Goal: Task Accomplishment & Management: Complete application form

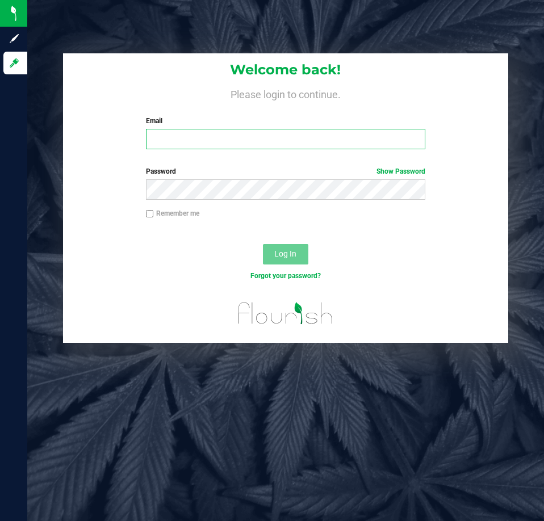
click at [166, 133] on input "Email" at bounding box center [285, 139] width 279 height 20
type input "[EMAIL_ADDRESS][DOMAIN_NAME]"
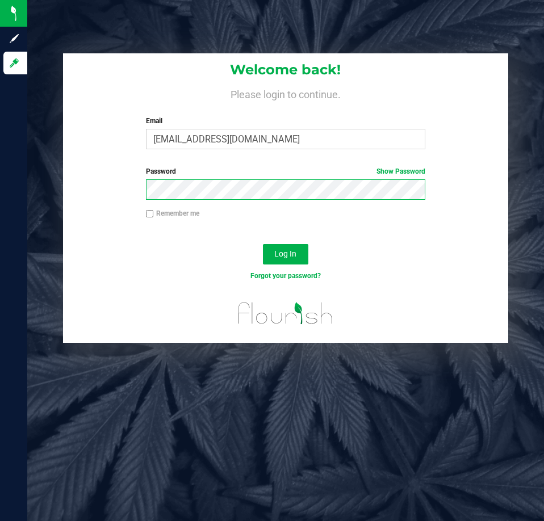
click at [263, 244] on button "Log In" at bounding box center [285, 254] width 45 height 20
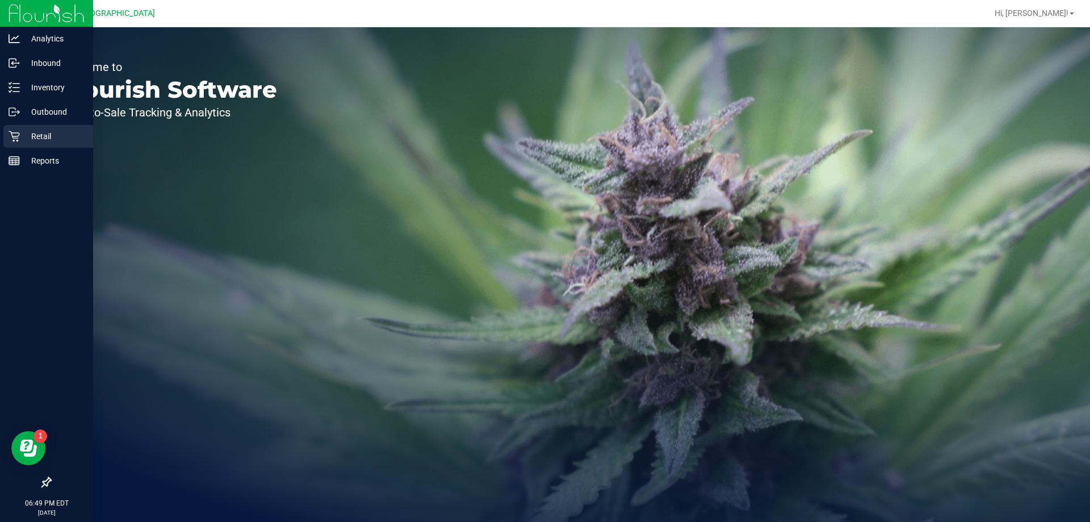
click at [31, 136] on p "Retail" at bounding box center [54, 136] width 68 height 14
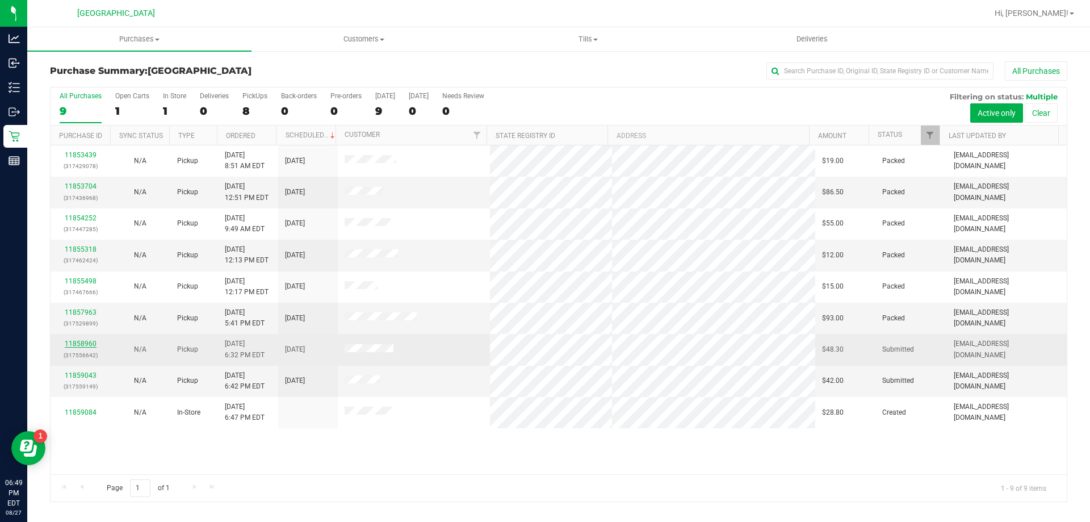
click at [85, 340] on link "11858960" at bounding box center [81, 343] width 32 height 8
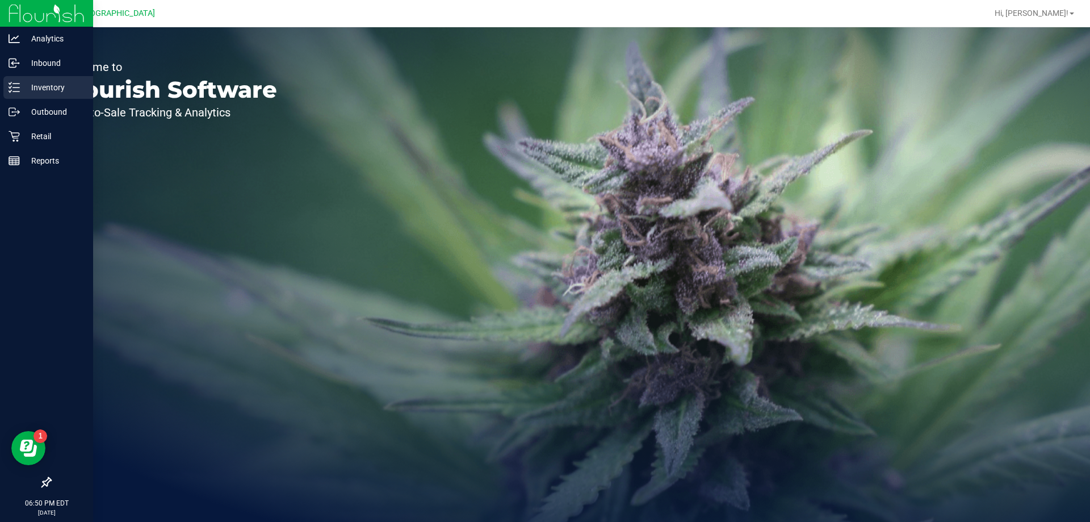
click at [24, 89] on p "Inventory" at bounding box center [54, 88] width 68 height 14
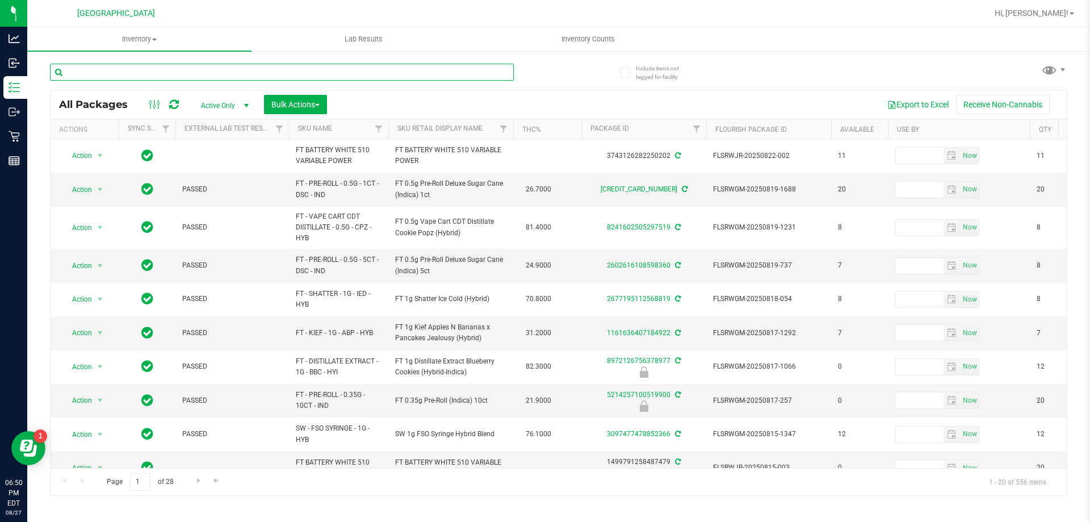
click at [191, 72] on input "text" at bounding box center [282, 72] width 464 height 17
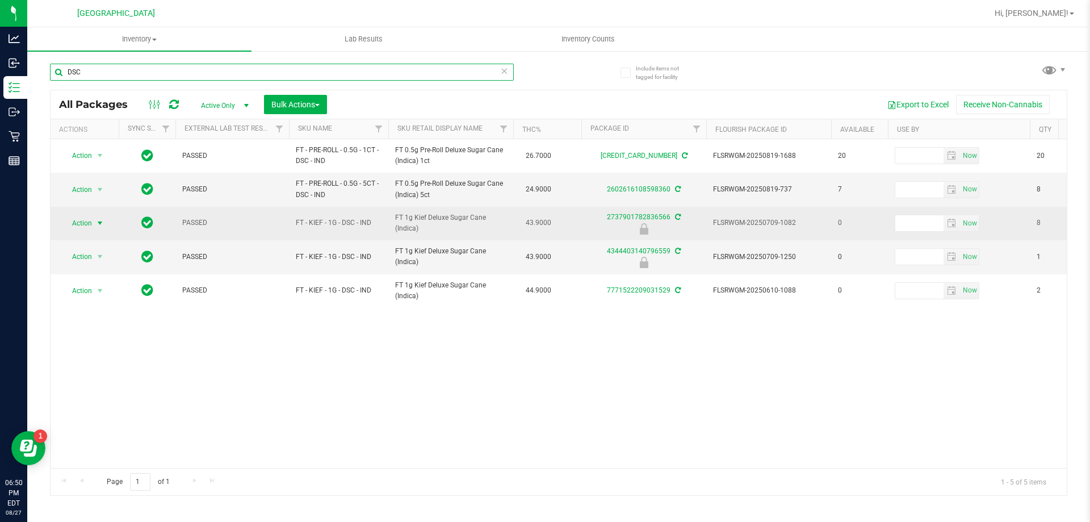
type input "DSC"
click at [87, 226] on span "Action" at bounding box center [77, 223] width 31 height 16
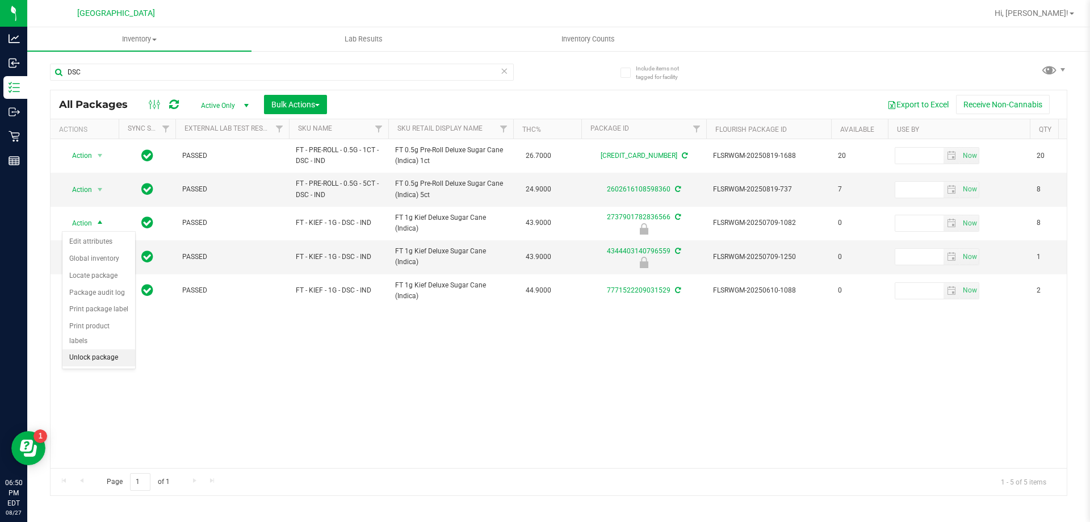
click at [93, 349] on li "Unlock package" at bounding box center [98, 357] width 73 height 17
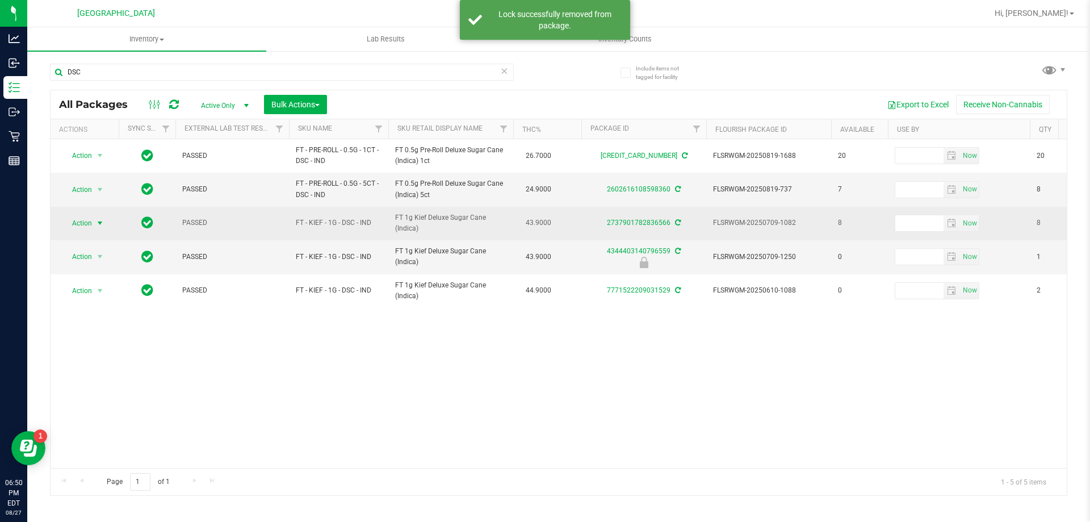
click at [84, 225] on span "Action" at bounding box center [77, 223] width 31 height 16
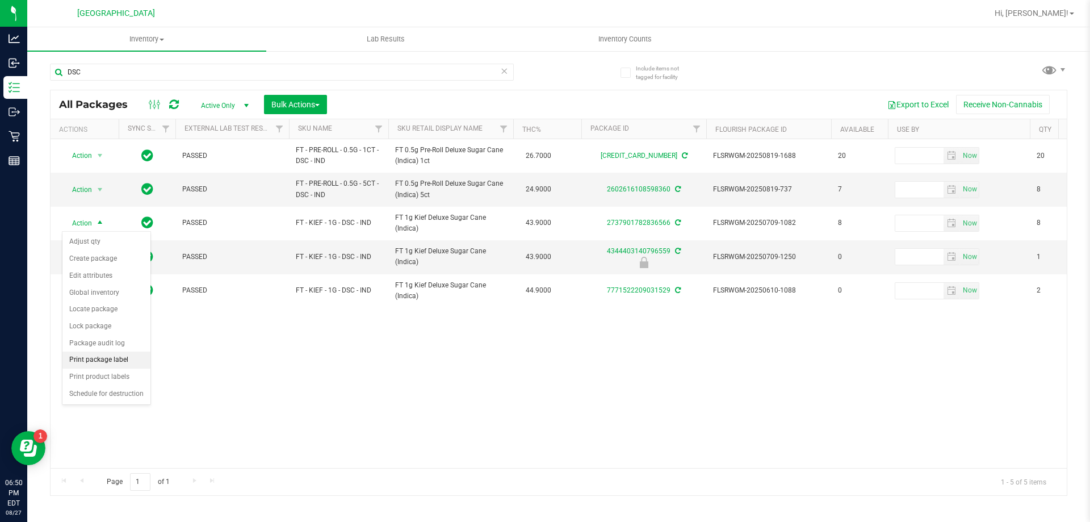
click at [98, 355] on li "Print package label" at bounding box center [106, 359] width 88 height 17
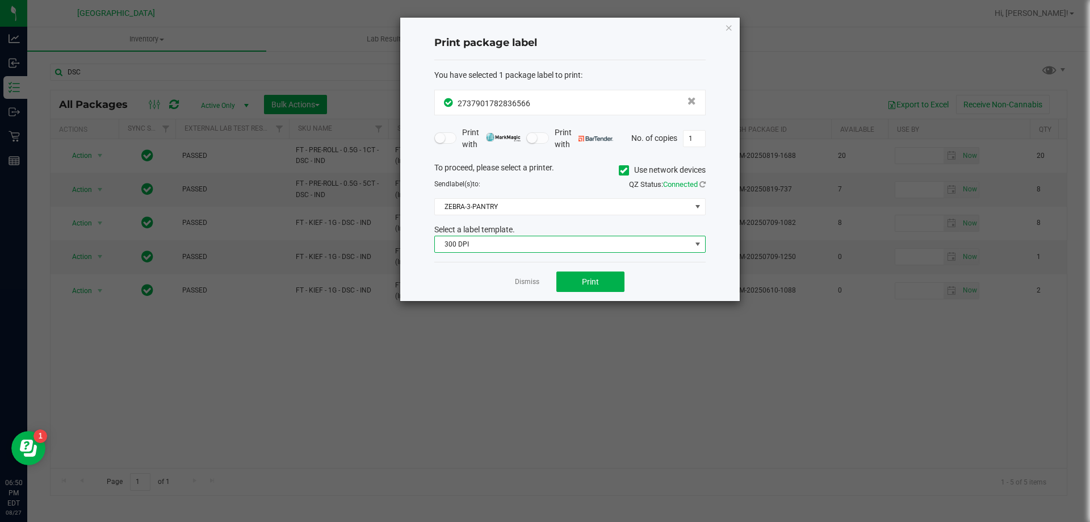
drag, startPoint x: 539, startPoint y: 246, endPoint x: 532, endPoint y: 251, distance: 9.3
click at [539, 249] on span "300 DPI" at bounding box center [563, 244] width 256 height 16
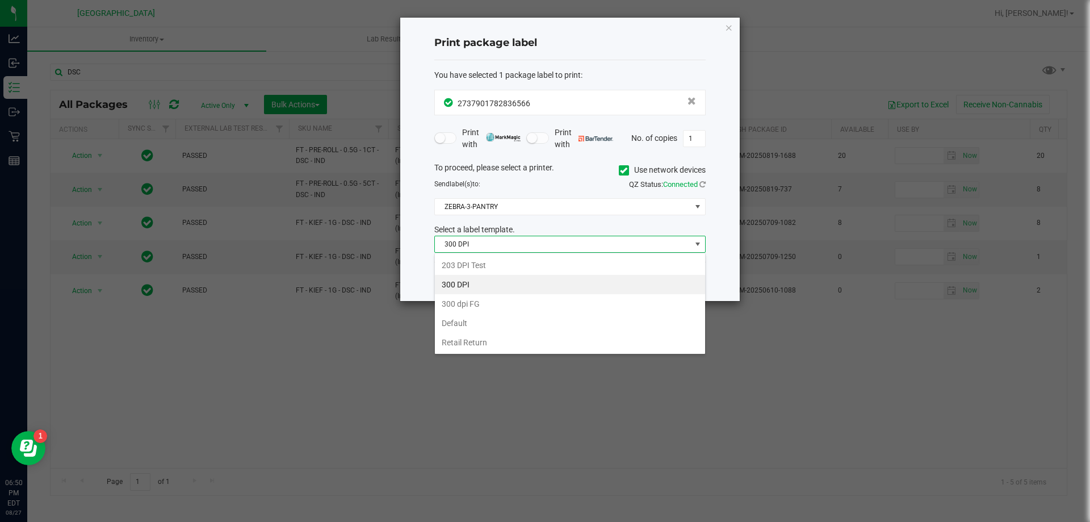
scroll to position [17, 271]
click at [472, 263] on li "203 DPI Test" at bounding box center [570, 264] width 270 height 19
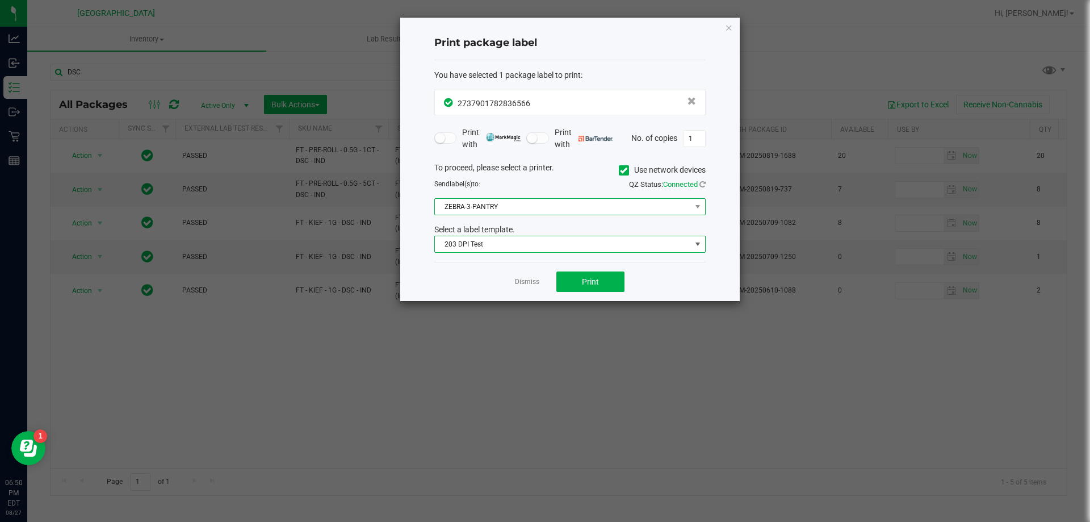
click at [495, 206] on span "ZEBRA-3-PANTRY" at bounding box center [563, 207] width 256 height 16
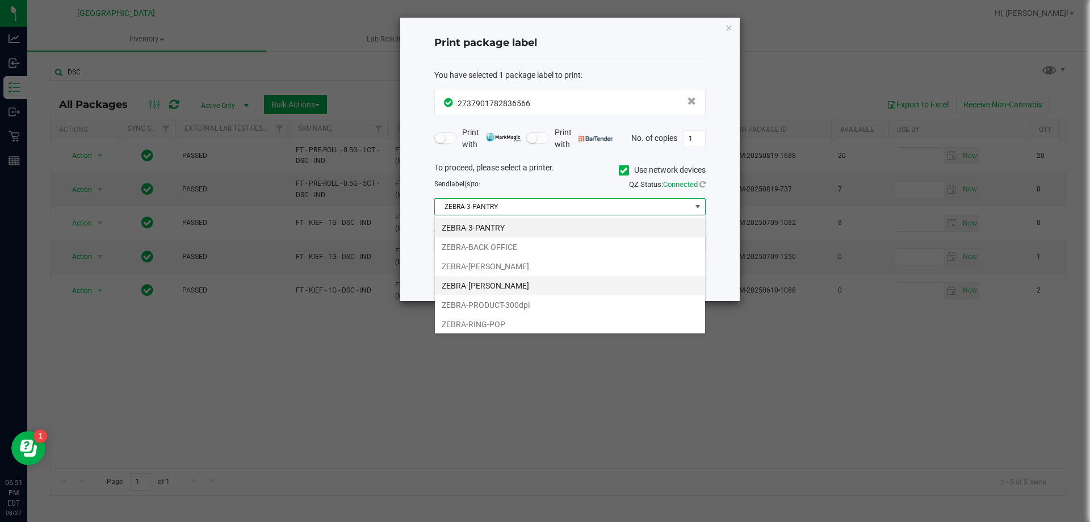
click at [479, 282] on li "ZEBRA-LIONEL-RICHIE" at bounding box center [570, 285] width 270 height 19
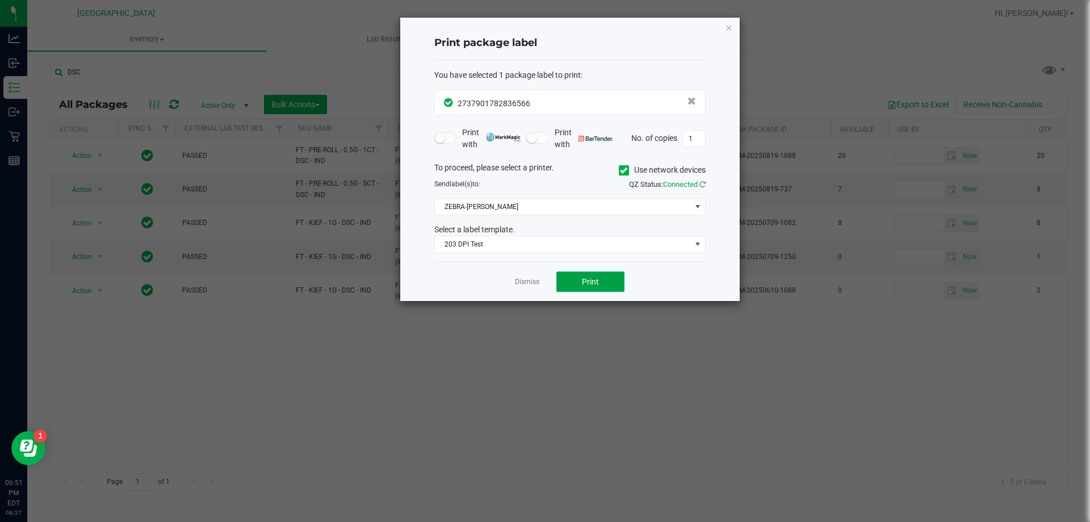
click at [571, 287] on button "Print" at bounding box center [590, 281] width 68 height 20
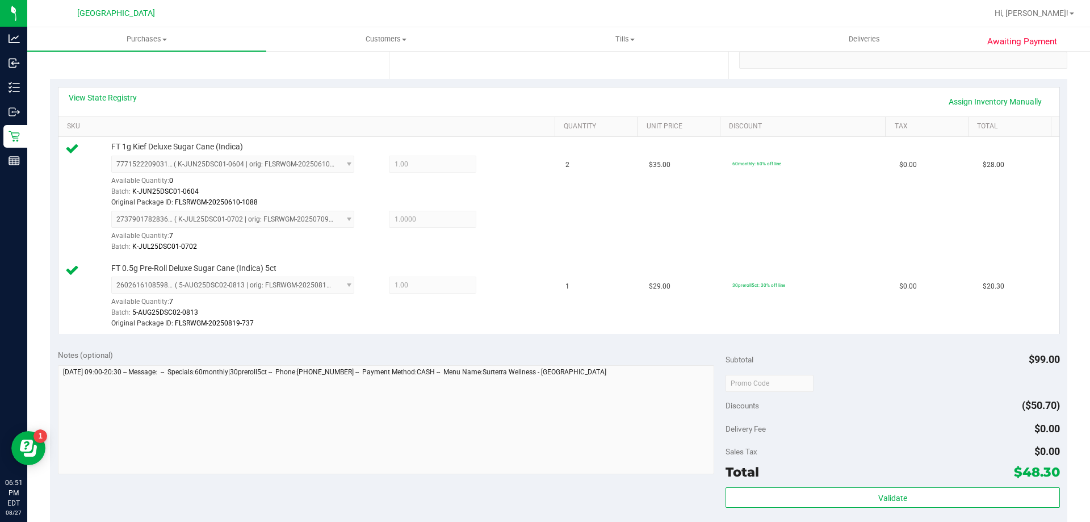
scroll to position [511, 0]
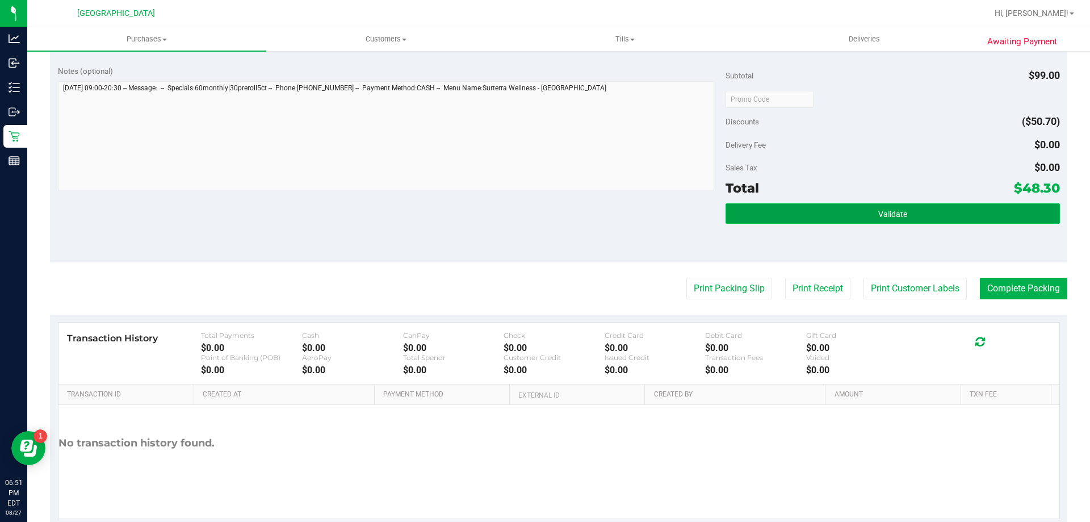
click at [851, 214] on button "Validate" at bounding box center [892, 213] width 334 height 20
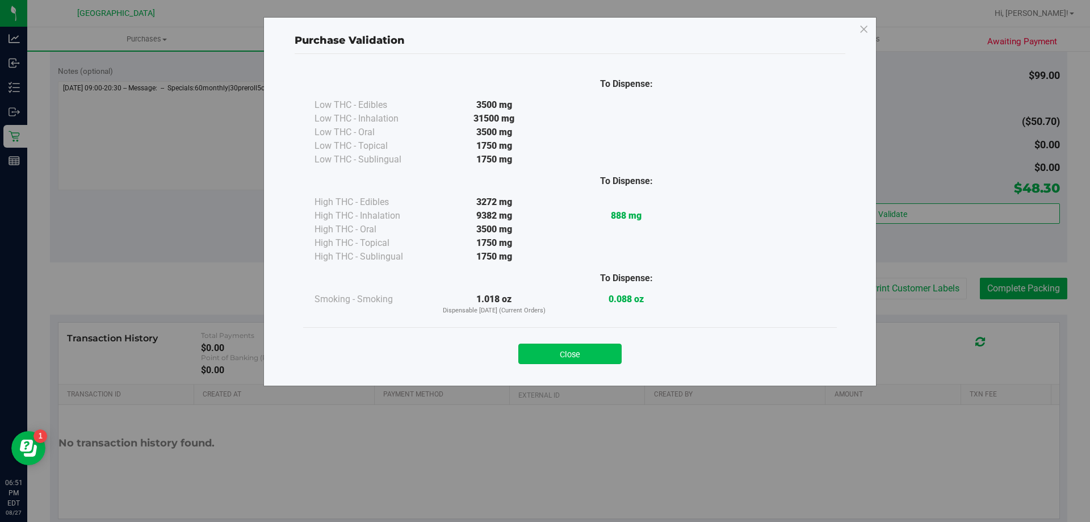
click at [600, 349] on button "Close" at bounding box center [569, 353] width 103 height 20
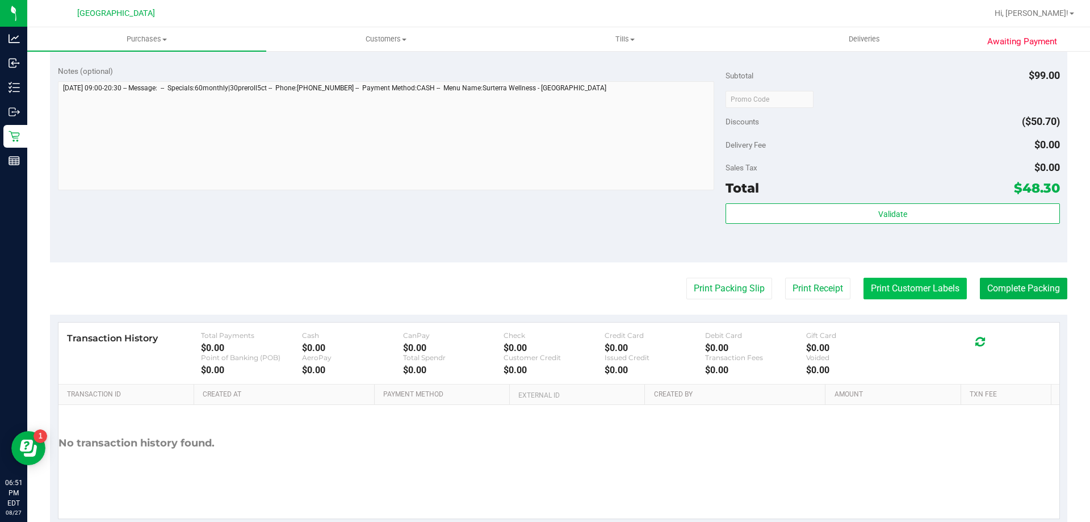
click at [913, 297] on button "Print Customer Labels" at bounding box center [914, 289] width 103 height 22
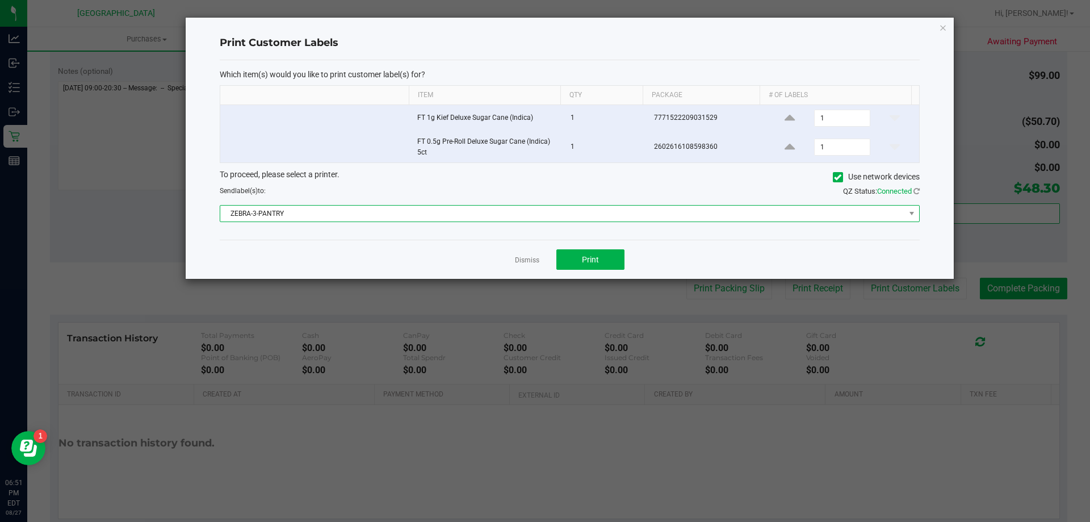
click at [532, 215] on span "ZEBRA-3-PANTRY" at bounding box center [562, 213] width 684 height 16
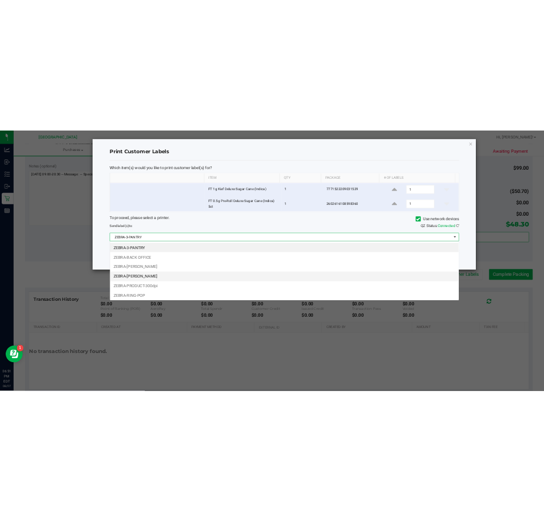
scroll to position [17, 699]
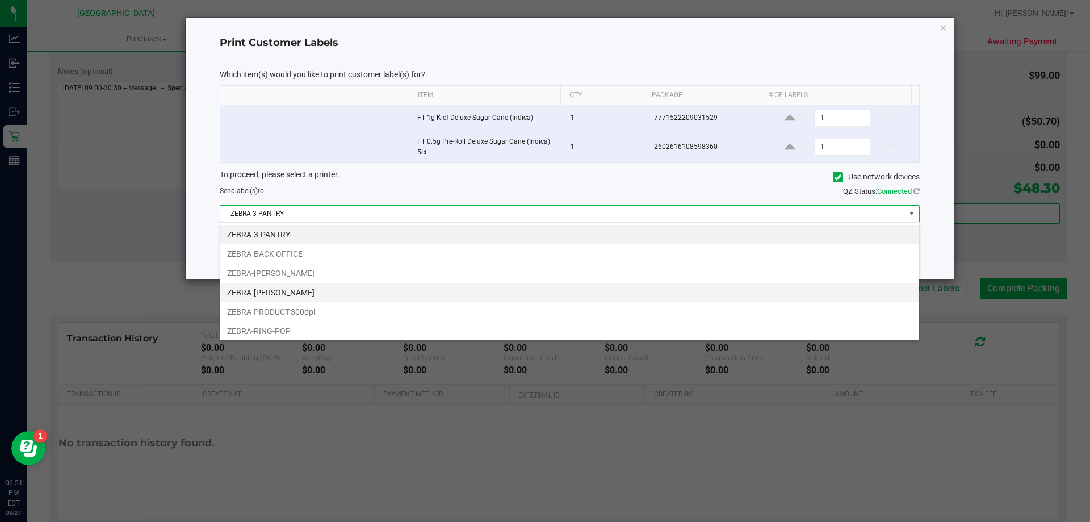
click at [286, 287] on li "ZEBRA-LIONEL-RICHIE" at bounding box center [569, 292] width 699 height 19
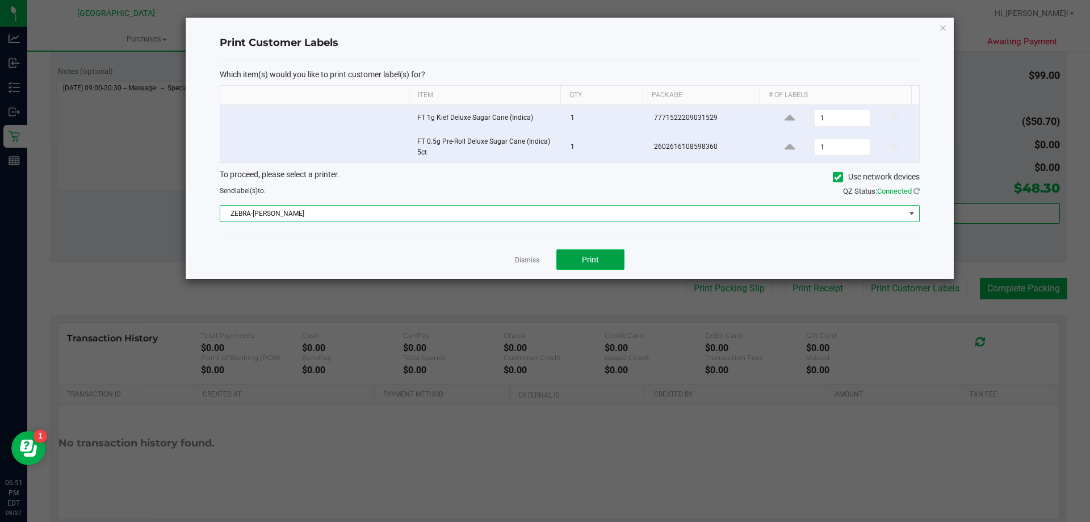
click at [586, 260] on span "Print" at bounding box center [590, 259] width 17 height 9
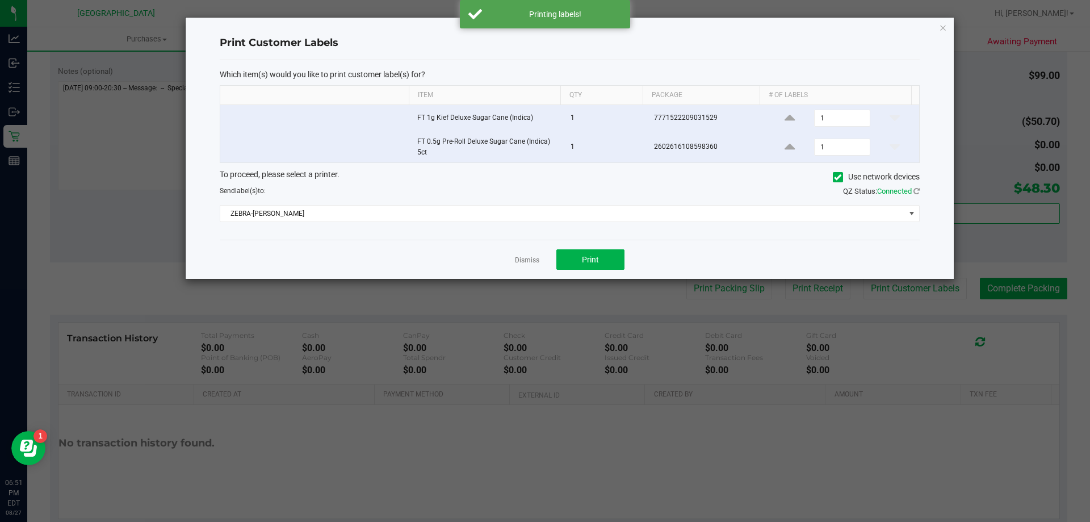
drag, startPoint x: 526, startPoint y: 256, endPoint x: 718, endPoint y: 255, distance: 192.4
click at [535, 256] on link "Dismiss" at bounding box center [527, 260] width 24 height 10
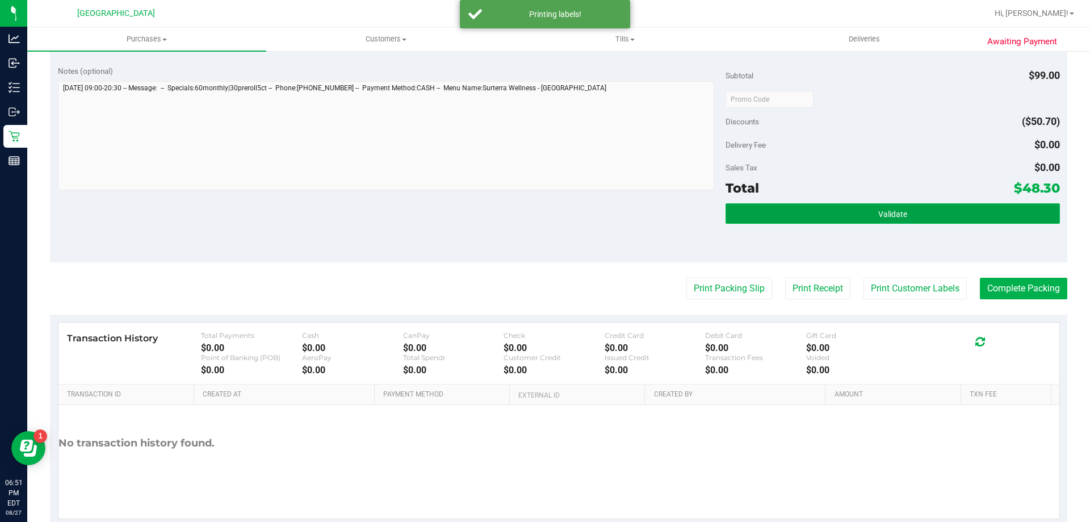
click at [910, 221] on button "Validate" at bounding box center [892, 213] width 334 height 20
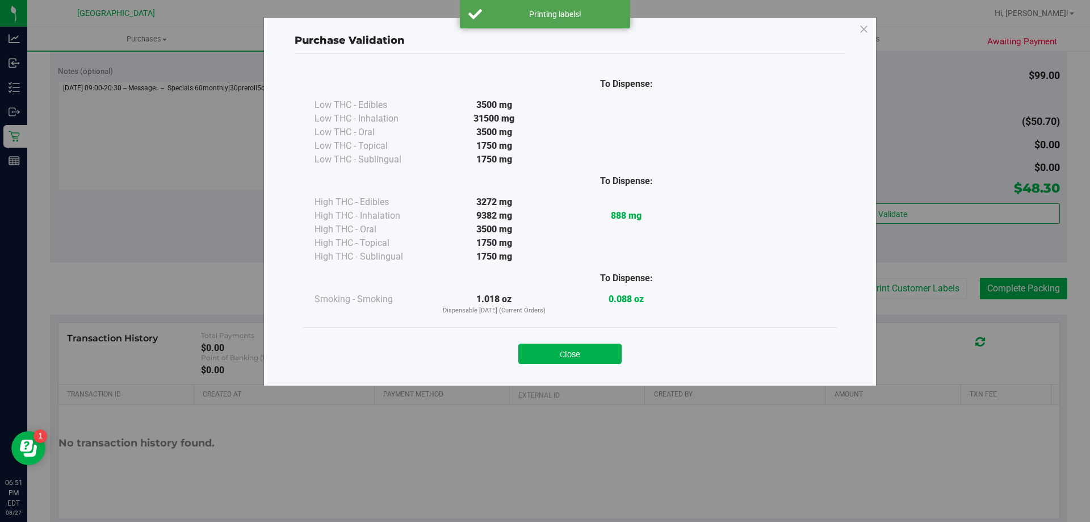
click at [570, 353] on button "Close" at bounding box center [569, 353] width 103 height 20
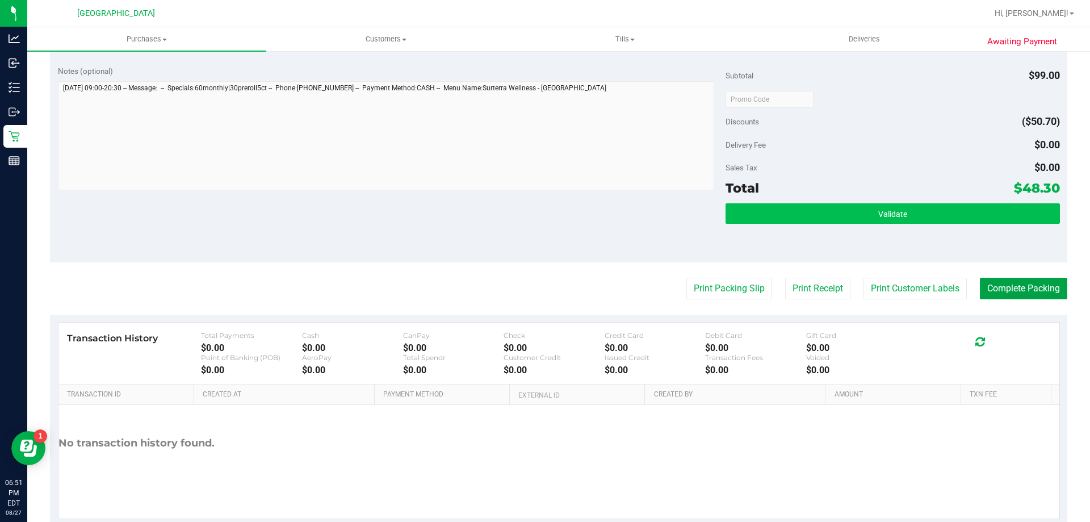
drag, startPoint x: 1014, startPoint y: 287, endPoint x: 939, endPoint y: 220, distance: 99.7
click at [1013, 287] on button "Complete Packing" at bounding box center [1023, 289] width 87 height 22
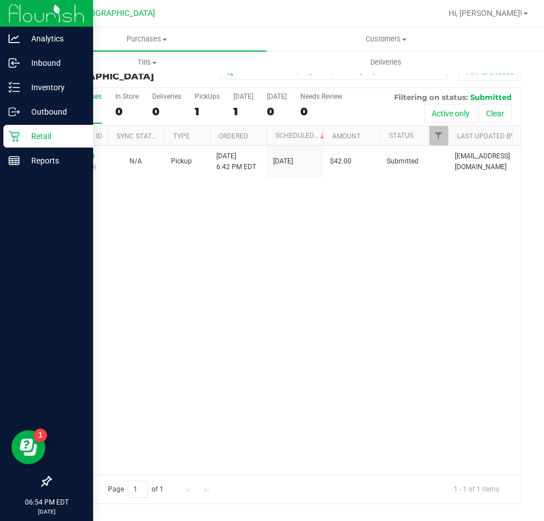
drag, startPoint x: 24, startPoint y: 20, endPoint x: 31, endPoint y: 19, distance: 6.8
click at [24, 19] on img at bounding box center [47, 13] width 76 height 27
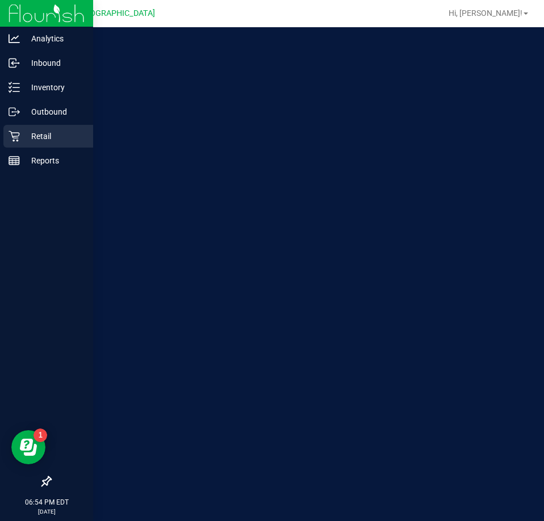
click at [31, 144] on div "Retail" at bounding box center [48, 136] width 90 height 23
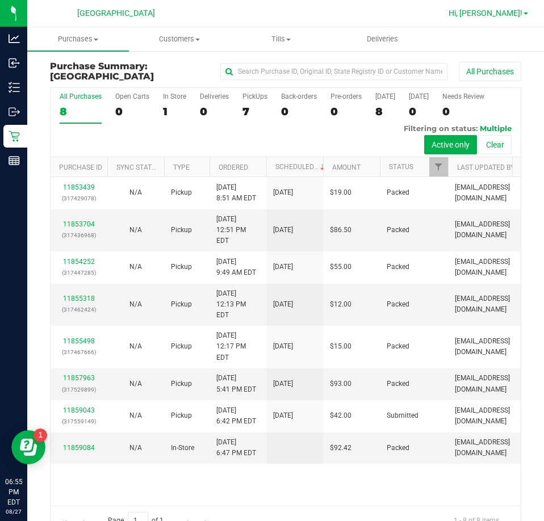
click at [516, 10] on span "Hi, [PERSON_NAME]!" at bounding box center [485, 13] width 74 height 9
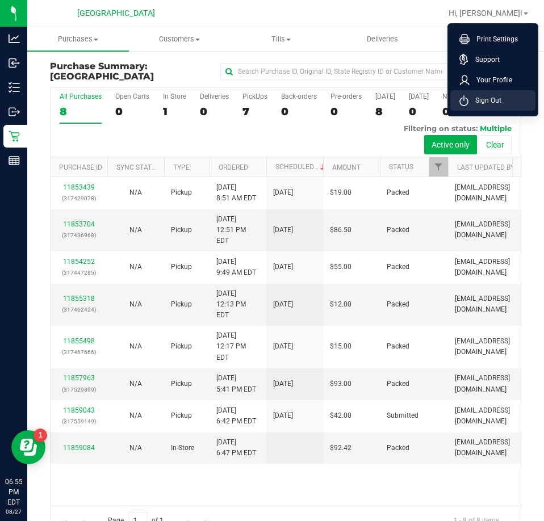
click at [502, 102] on li "Sign Out" at bounding box center [492, 100] width 85 height 20
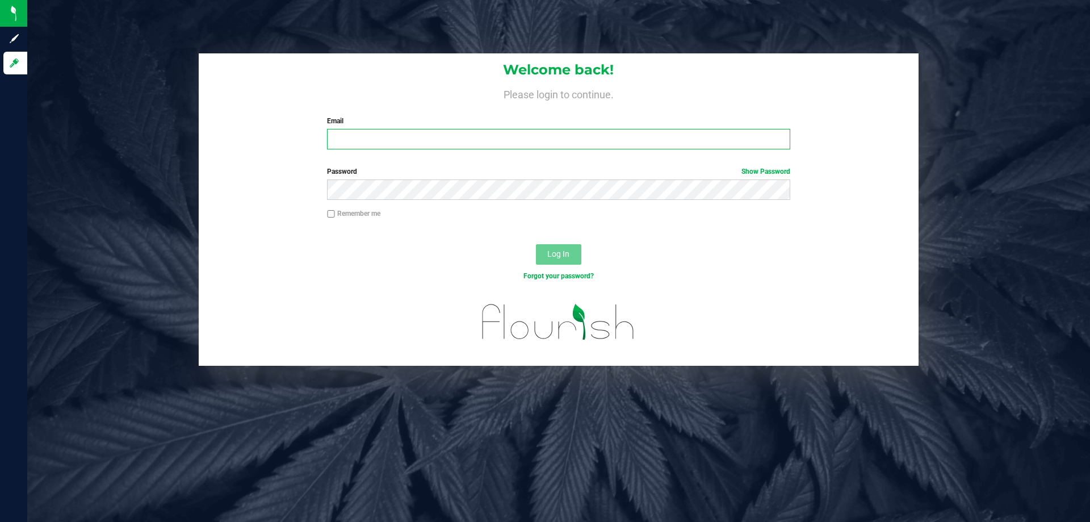
click at [418, 148] on input "Email" at bounding box center [558, 139] width 463 height 20
type input "[EMAIL_ADDRESS][DOMAIN_NAME]"
click at [536, 244] on button "Log In" at bounding box center [558, 254] width 45 height 20
